Goal: Download file/media

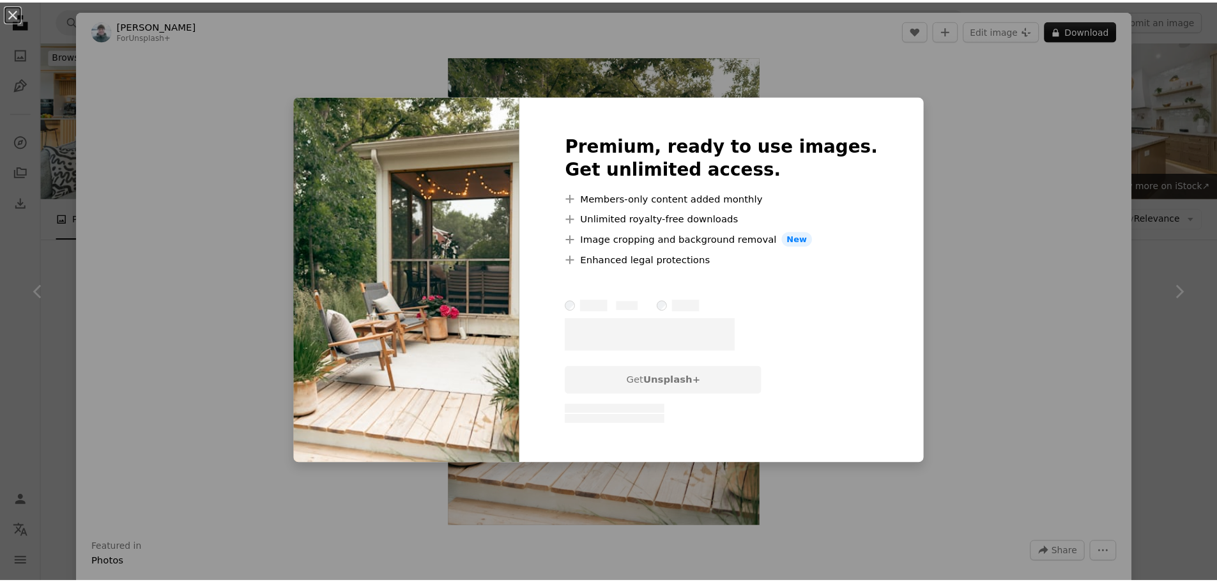
scroll to position [6914, 0]
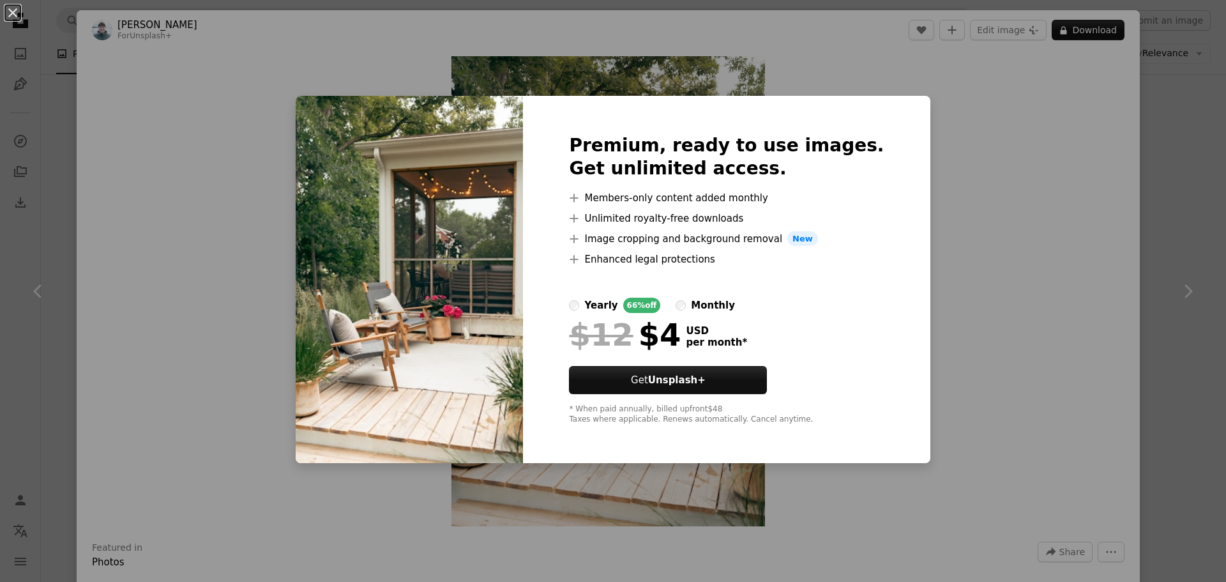
click at [987, 319] on div "An X shape Premium, ready to use images. Get unlimited access. A plus sign Memb…" at bounding box center [613, 291] width 1226 height 582
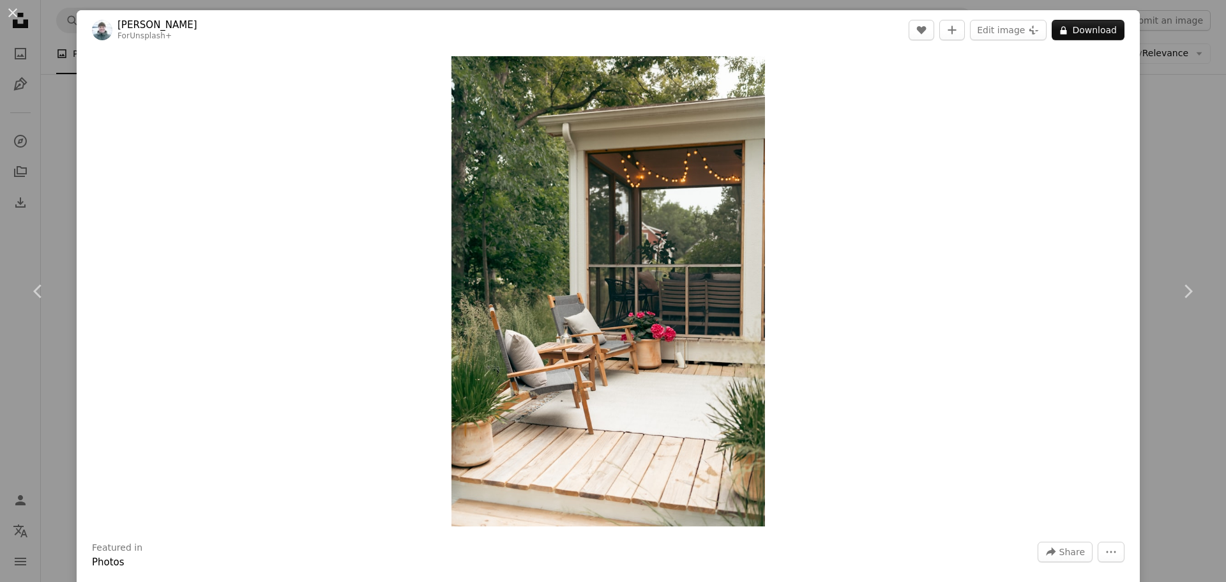
click at [846, 225] on div "Zoom in" at bounding box center [608, 291] width 1063 height 483
click at [1152, 137] on div "An X shape Chevron left Chevron right [PERSON_NAME] For Unsplash+ A heart A plu…" at bounding box center [613, 291] width 1226 height 582
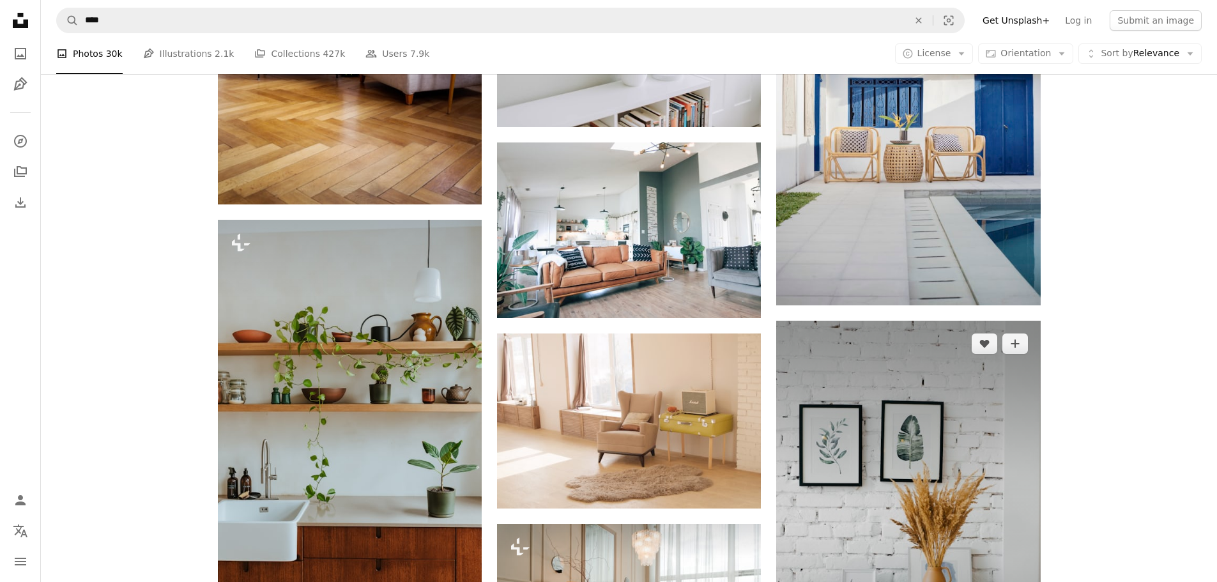
scroll to position [7745, 0]
